Goal: Task Accomplishment & Management: Complete application form

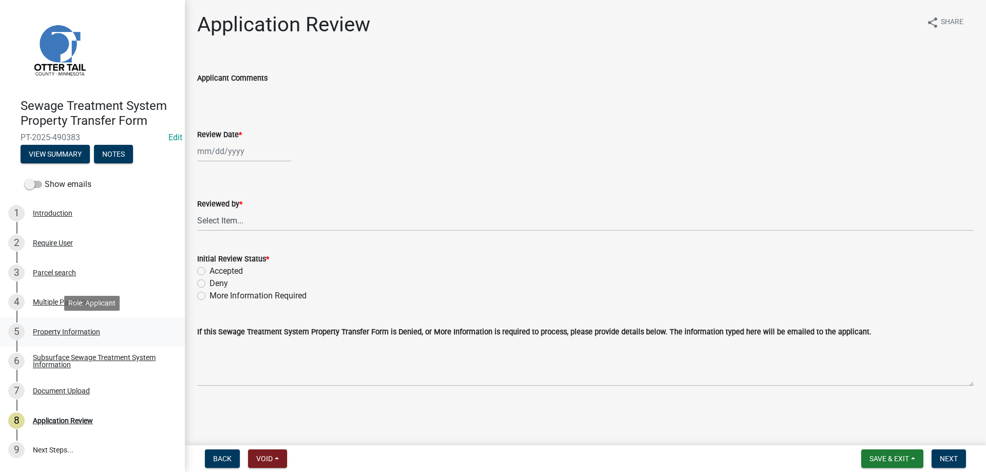
click at [48, 333] on div "Property Information" at bounding box center [66, 331] width 67 height 7
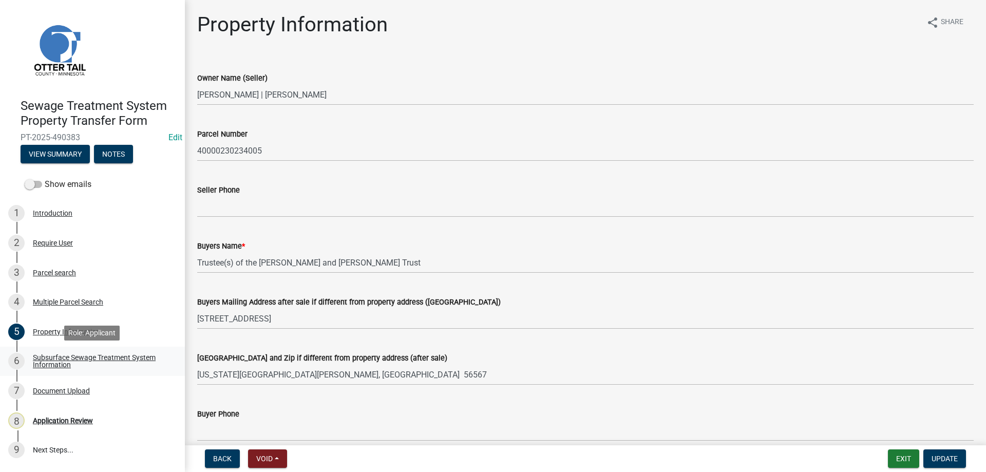
click at [64, 363] on div "Subsurface Sewage Treatment System Information" at bounding box center [101, 361] width 136 height 14
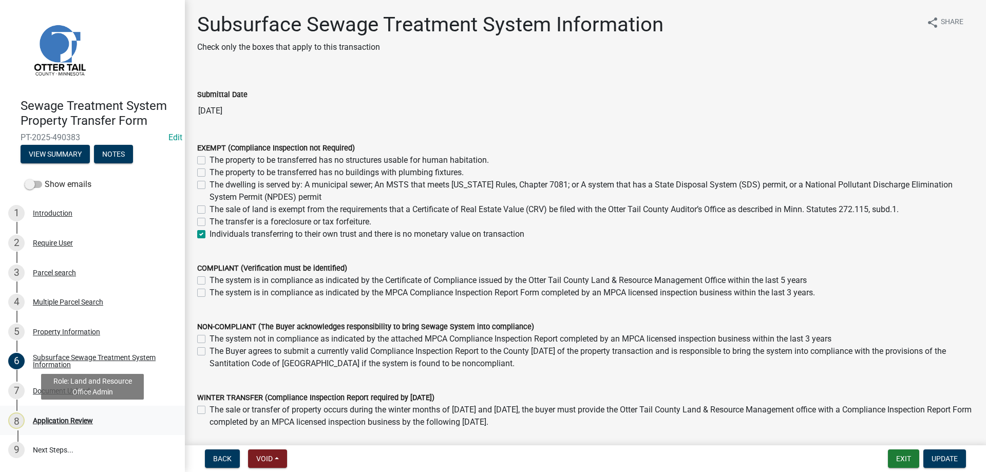
click at [56, 419] on div "Application Review" at bounding box center [63, 420] width 60 height 7
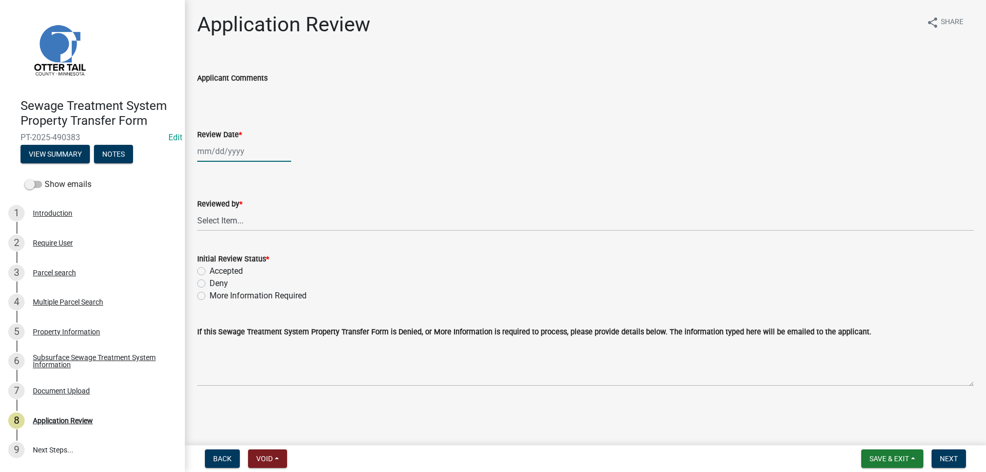
click at [240, 158] on input "Review Date *" at bounding box center [244, 151] width 94 height 21
select select "10"
select select "2025"
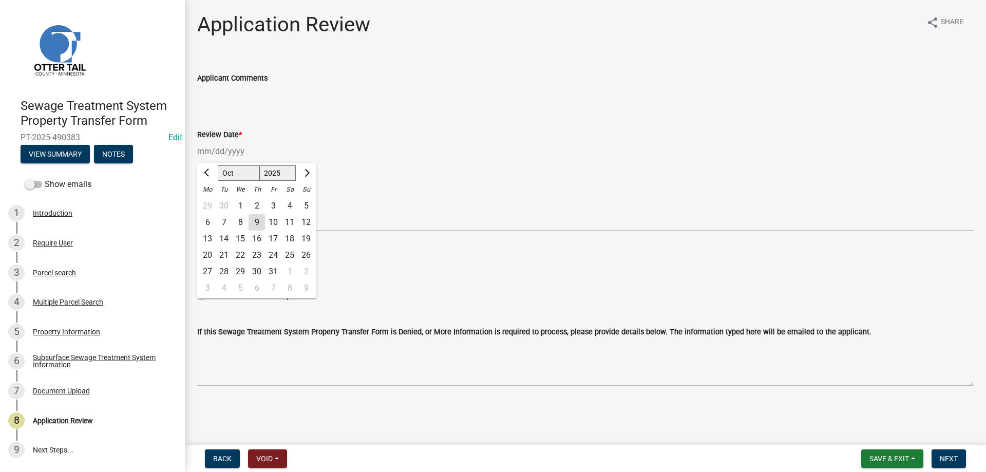
click at [255, 223] on div "9" at bounding box center [257, 222] width 16 height 16
type input "10/09/2025"
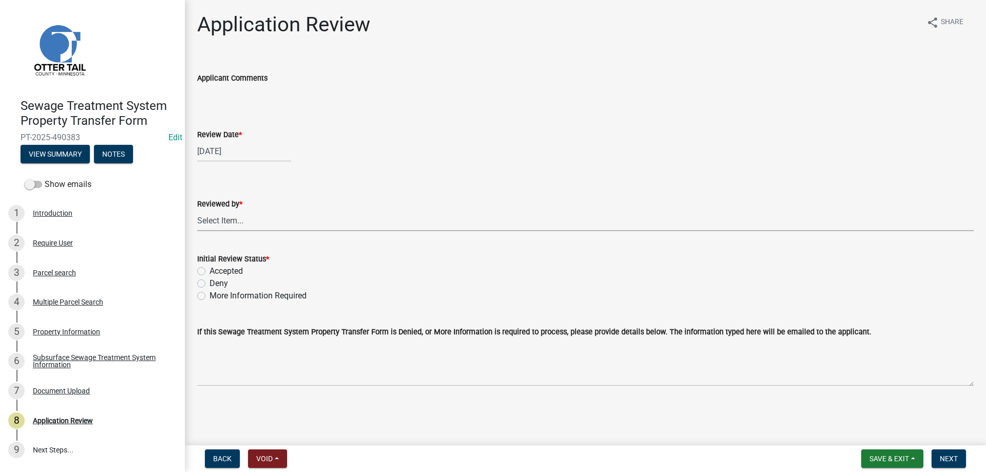
click at [197, 210] on select "Select Item... Alexis Newark Amy Busko Andrea Perales Brittany Tollefson Christ…" at bounding box center [585, 220] width 776 height 21
click option "[PERSON_NAME]" at bounding box center [0, 0] width 0 height 0
select select "b4c12476-3918-4c31-b34d-126d47b866fd"
click at [210, 273] on label "Accepted" at bounding box center [226, 271] width 33 height 12
click at [210, 272] on input "Accepted" at bounding box center [213, 268] width 7 height 7
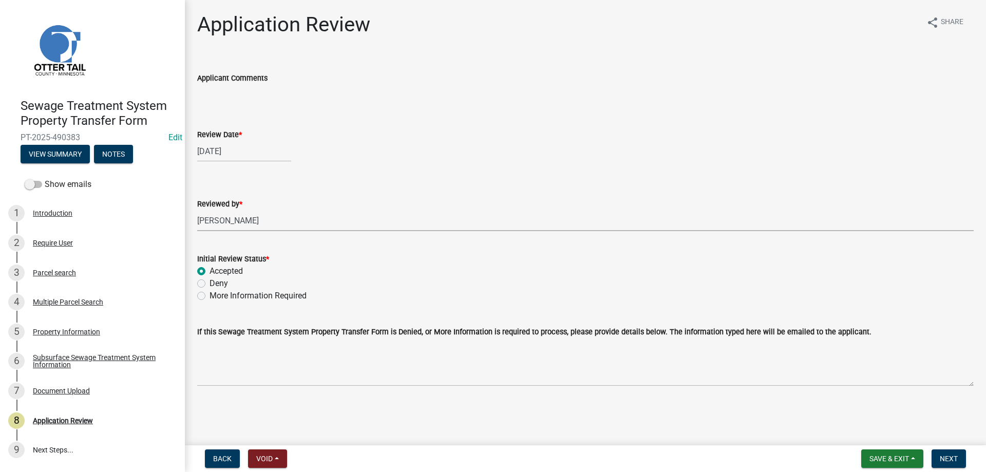
radio input "true"
click at [953, 457] on span "Next" at bounding box center [949, 458] width 18 height 8
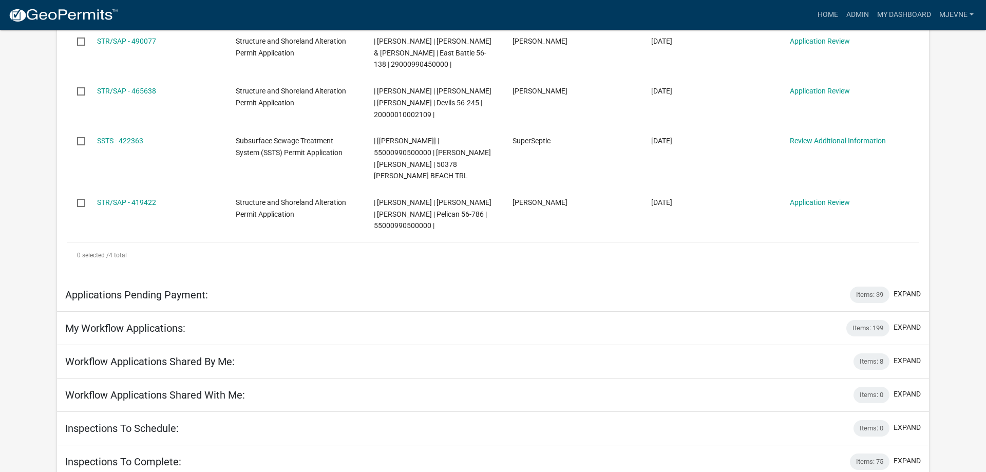
scroll to position [52, 0]
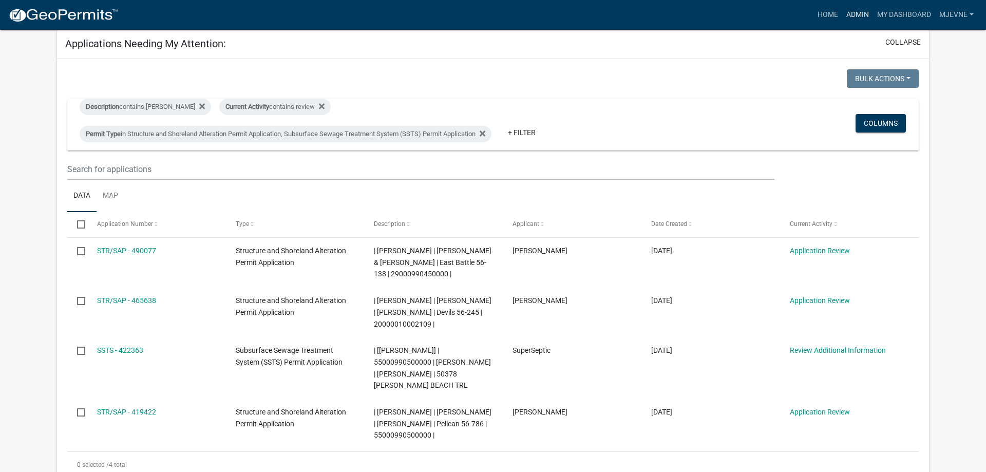
click at [856, 10] on link "Admin" at bounding box center [857, 15] width 31 height 20
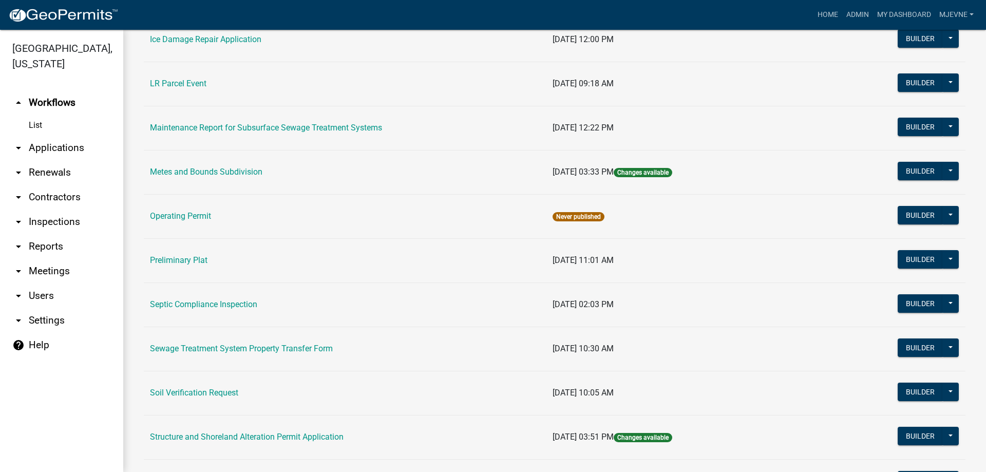
scroll to position [574, 0]
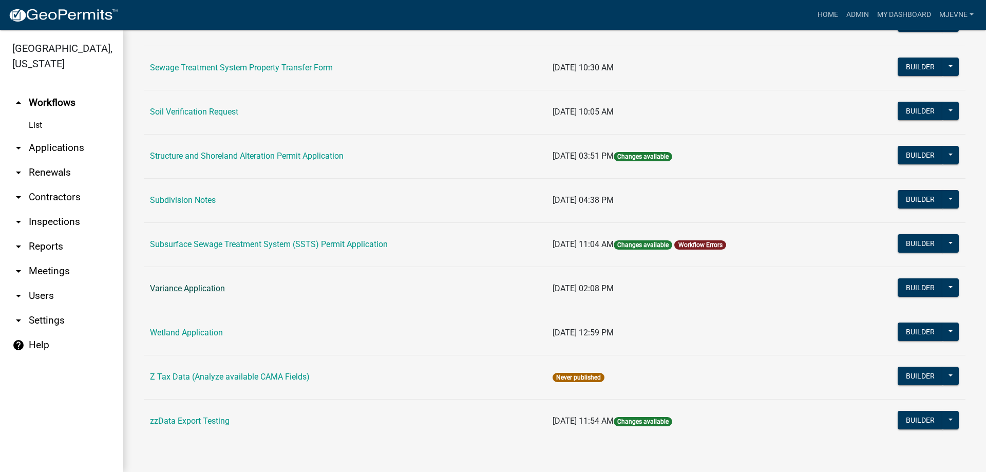
click at [204, 289] on link "Variance Application" at bounding box center [187, 288] width 75 height 10
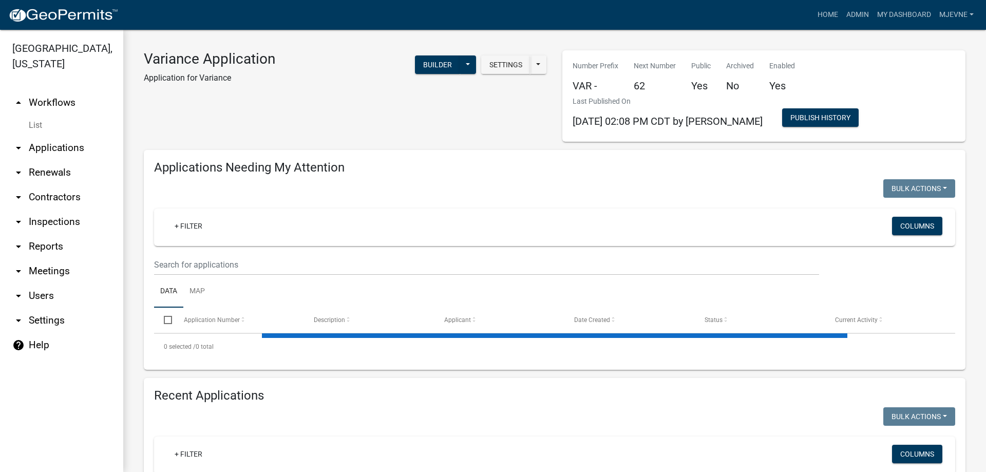
select select "1: 25"
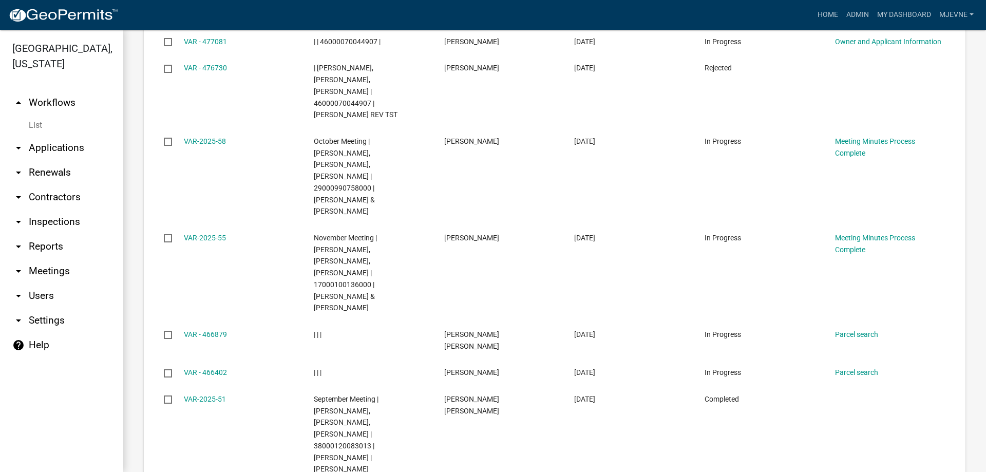
scroll to position [1756, 0]
